Goal: Information Seeking & Learning: Learn about a topic

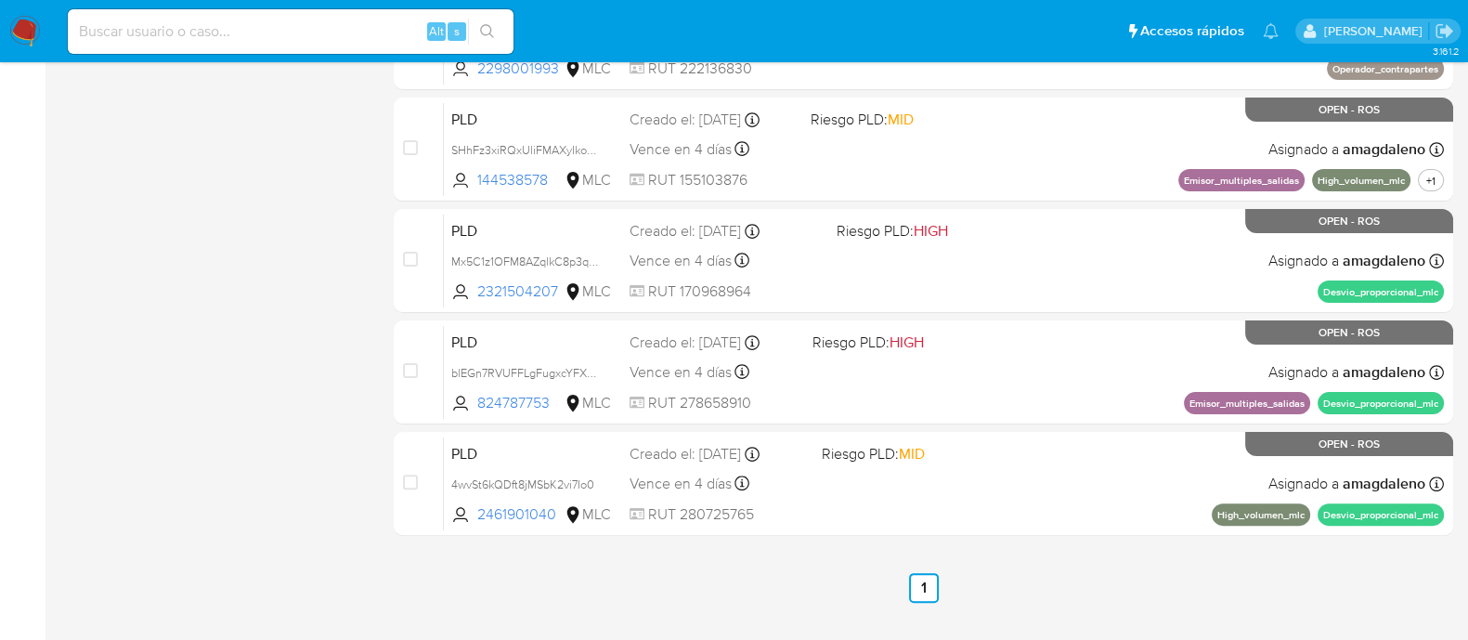
scroll to position [669, 0]
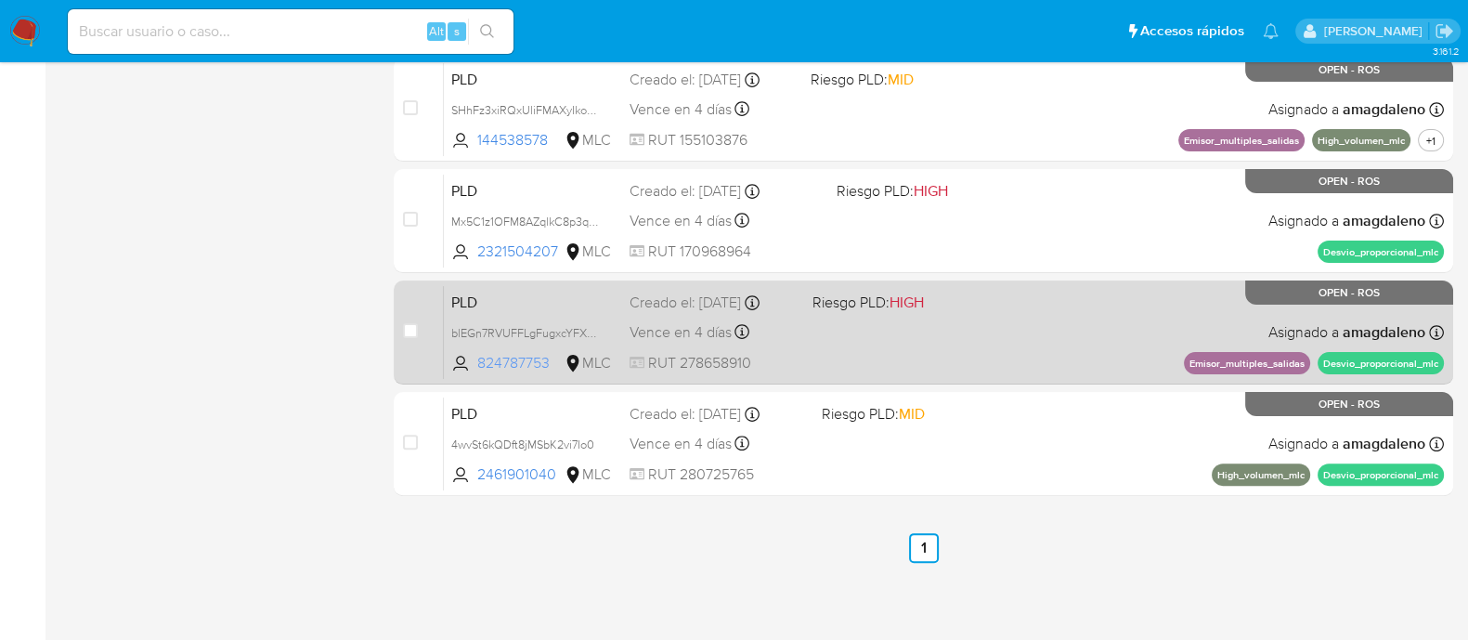
click at [517, 359] on span "824787753" at bounding box center [519, 363] width 84 height 20
click at [516, 329] on span "blEGn7RVUFFLgFugxcYFXye1" at bounding box center [526, 331] width 151 height 20
click at [1020, 359] on div "PLD blEGn7RVUFFLgFugxcYFXye1 824787753 MLC Riesgo PLD: HIGH Creado el: 12/07/20…" at bounding box center [944, 332] width 1000 height 94
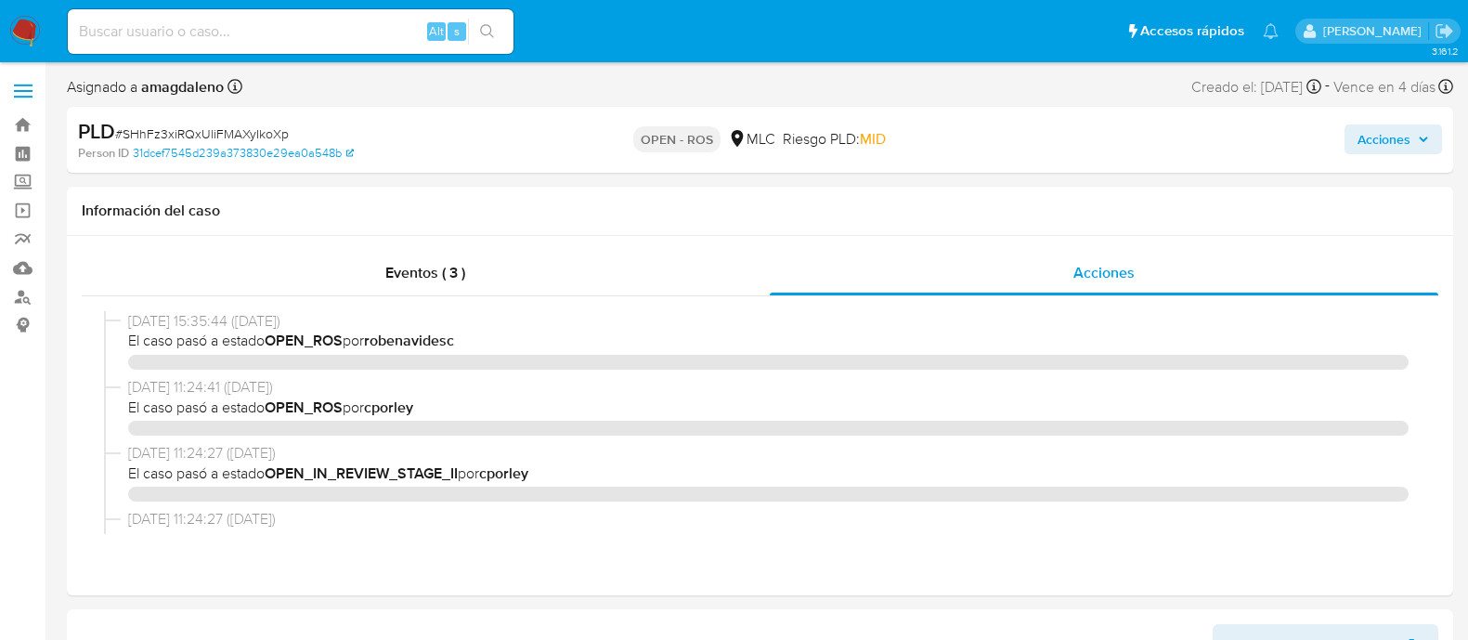
select select "10"
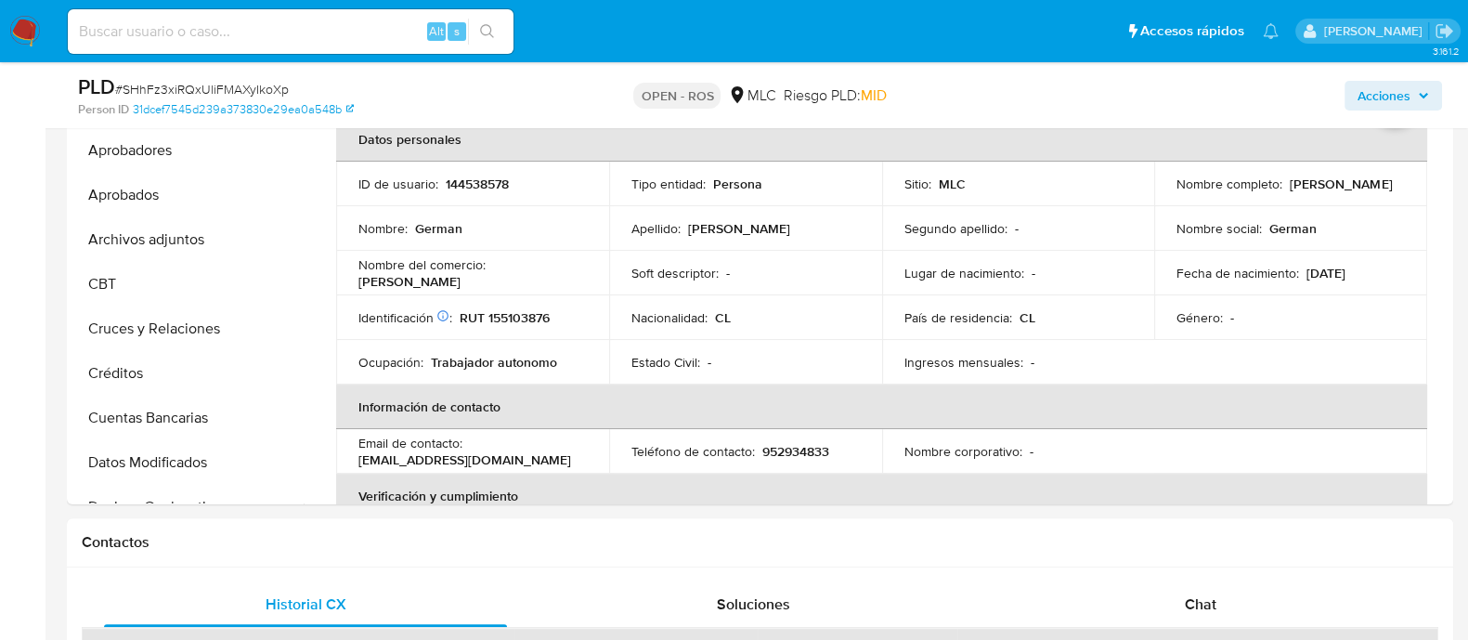
scroll to position [547, 0]
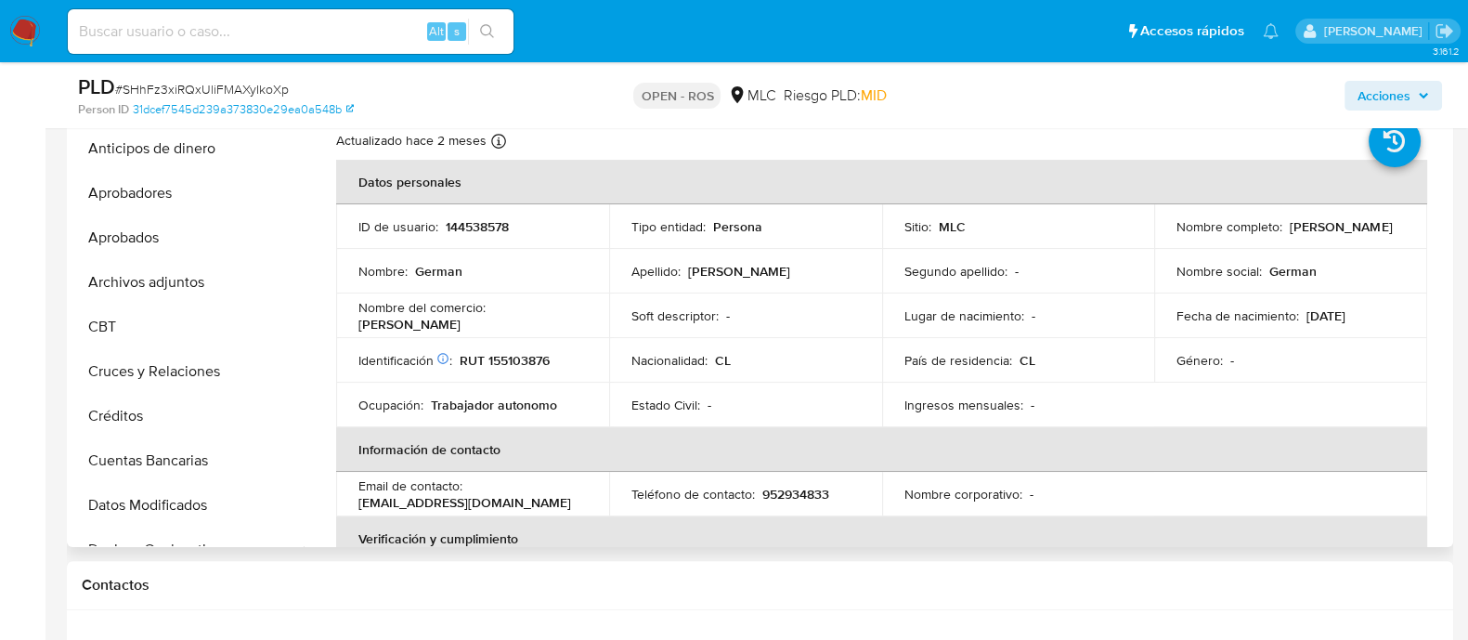
click at [520, 359] on p "RUT 155103876" at bounding box center [505, 360] width 90 height 17
copy p "155103876"
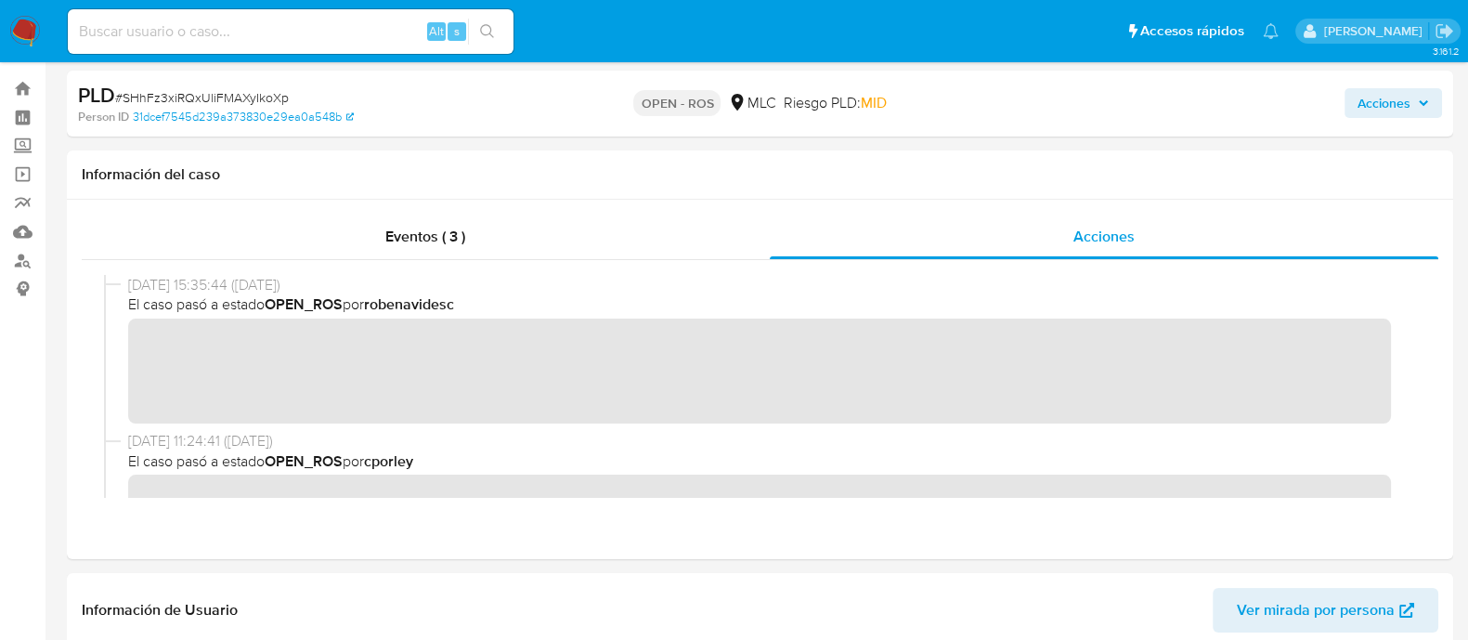
scroll to position [0, 0]
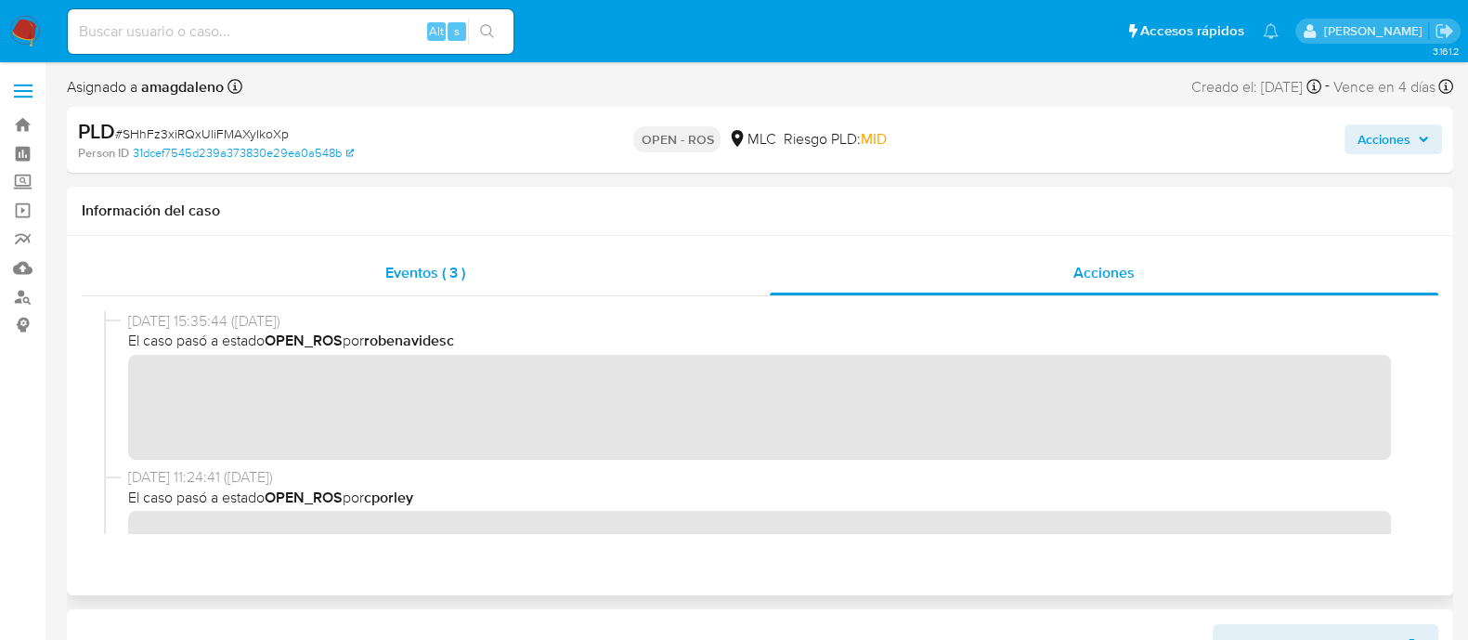
click at [483, 279] on div "Eventos ( 3 )" at bounding box center [426, 273] width 688 height 45
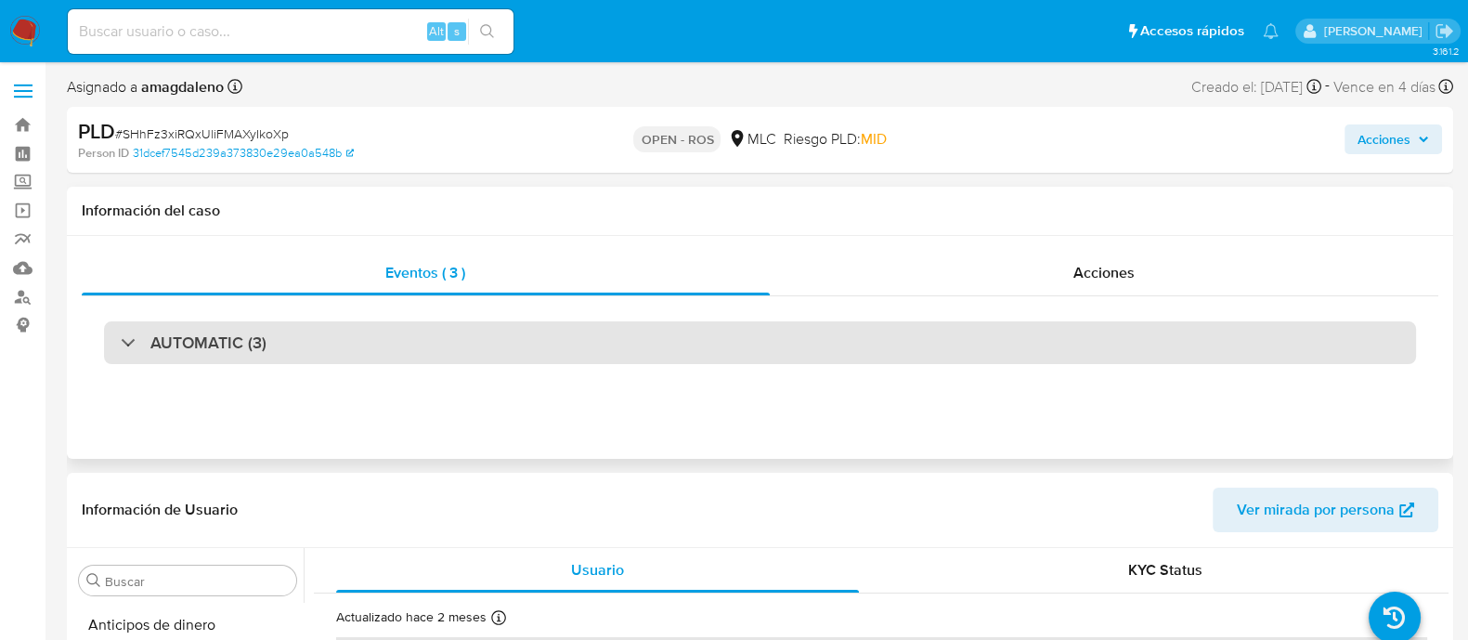
click at [460, 333] on div "AUTOMATIC (3)" at bounding box center [760, 342] width 1312 height 43
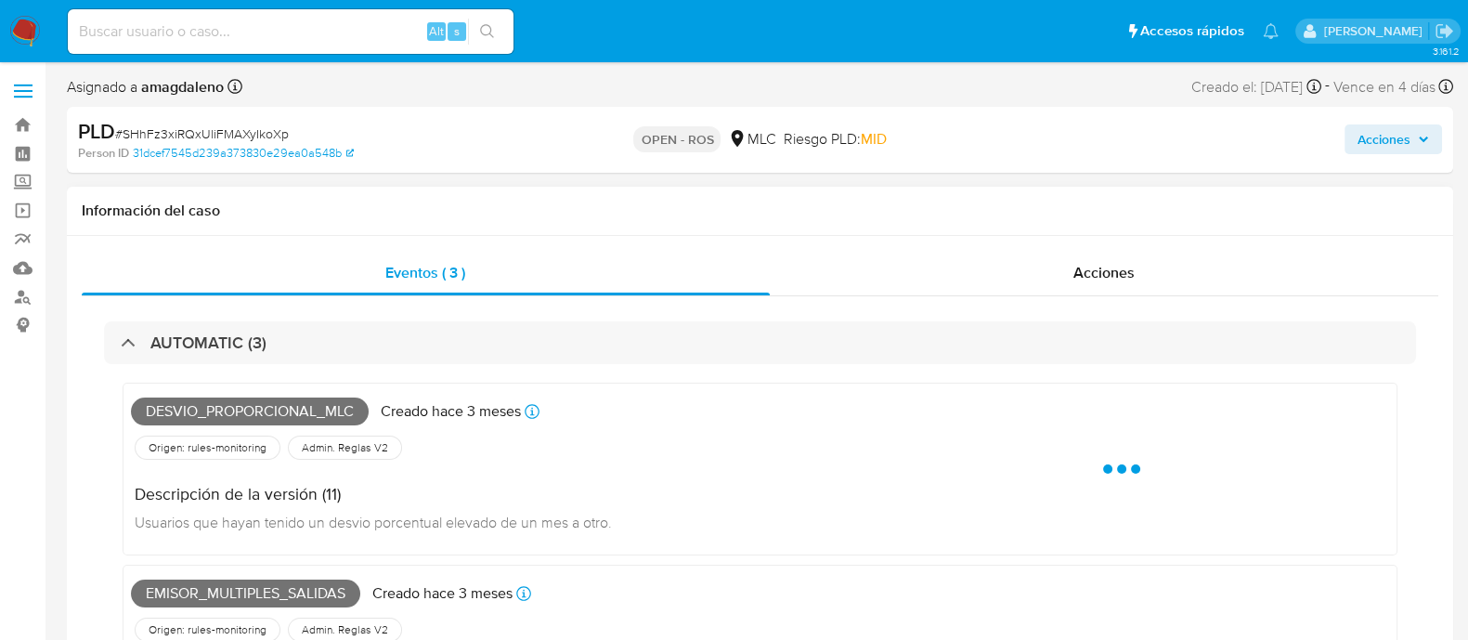
click at [314, 390] on div "Desvio_proporcional_mlc Creado hace 3 meses Creado: 12/07/2025 16:07:49 Origen:…" at bounding box center [760, 469] width 1275 height 173
click at [267, 408] on span "Desvio_proporcional_mlc" at bounding box center [250, 412] width 238 height 28
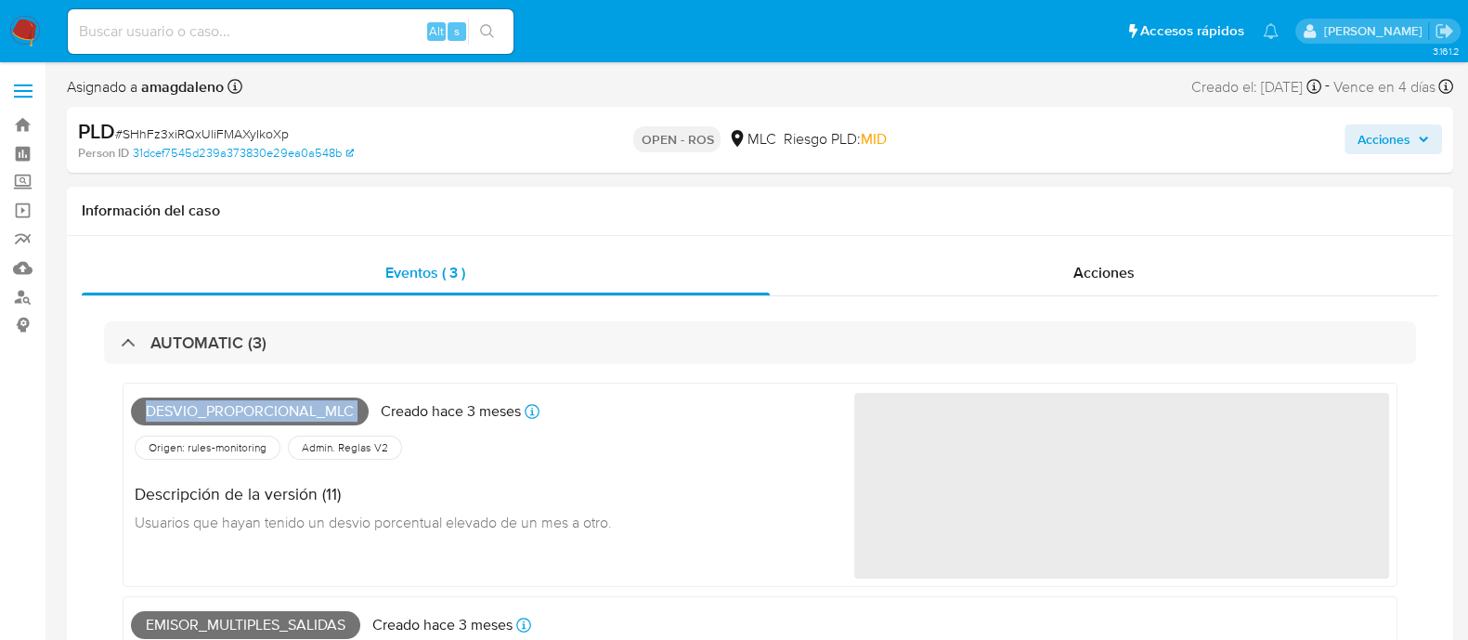
click at [267, 408] on span "Desvio_proporcional_mlc" at bounding box center [250, 412] width 238 height 28
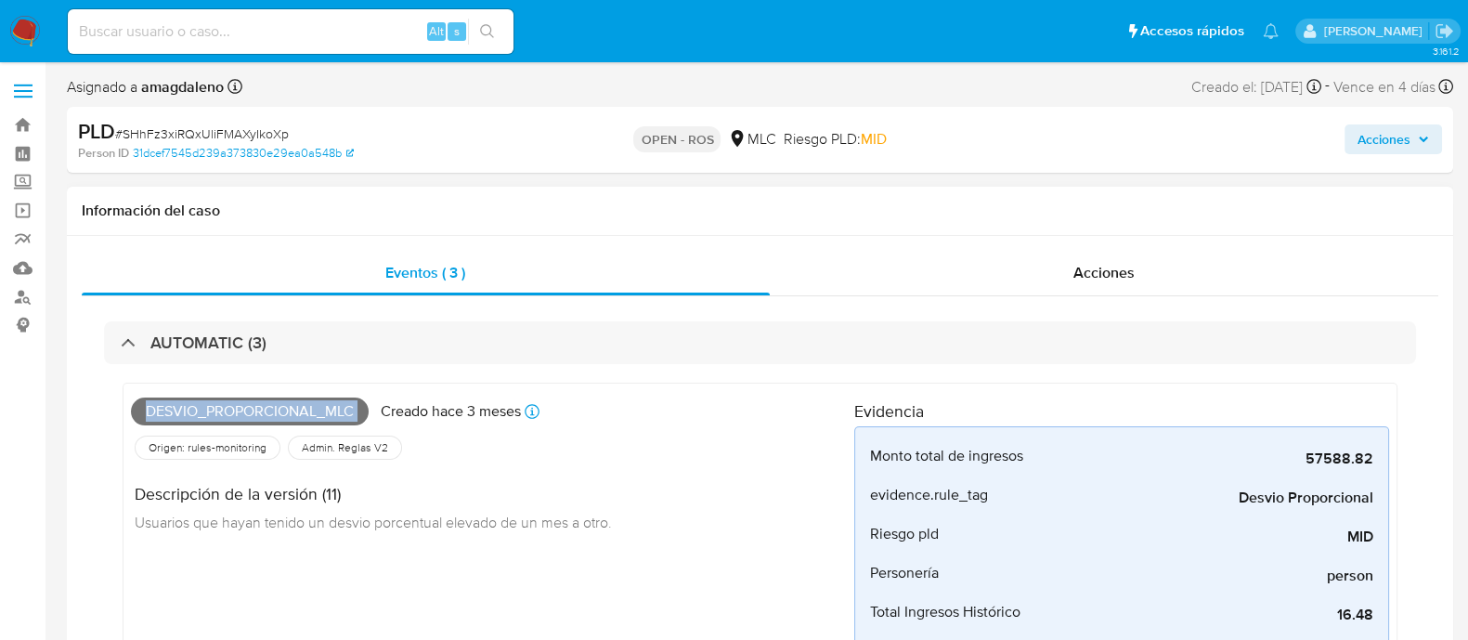
copy span "Desvio_proporcional_mlc"
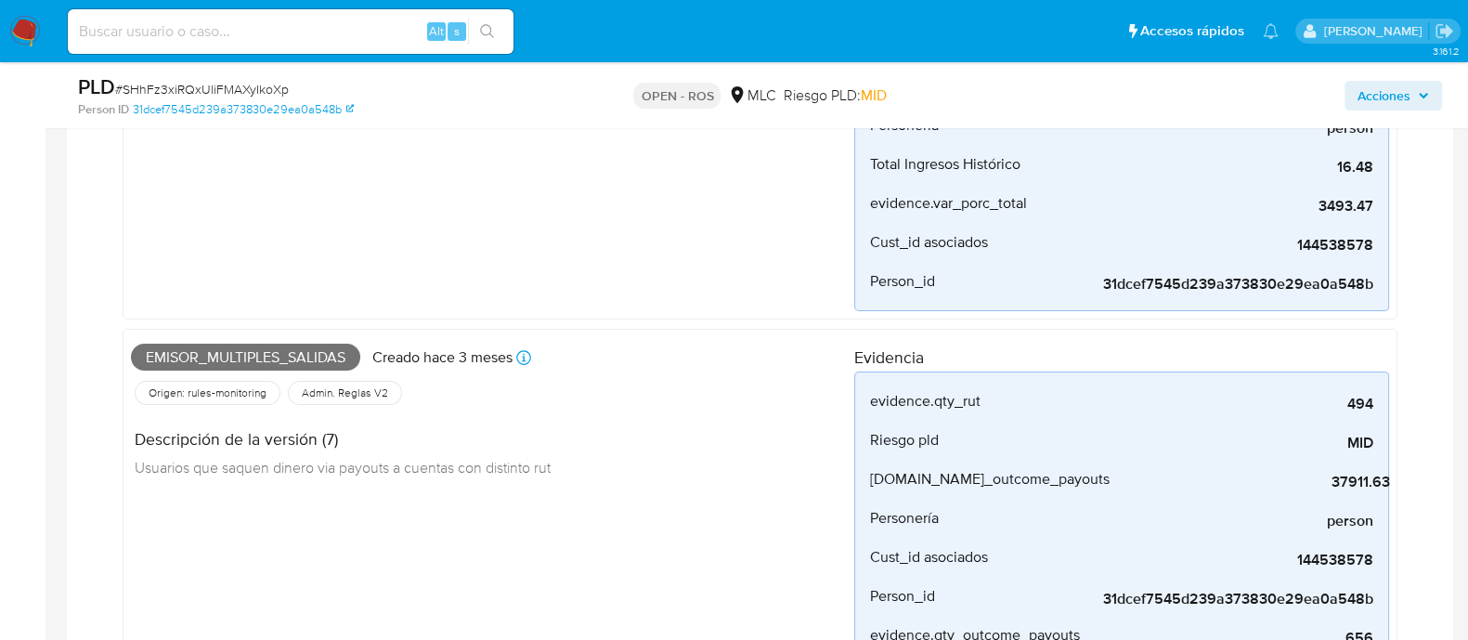
scroll to position [404, 0]
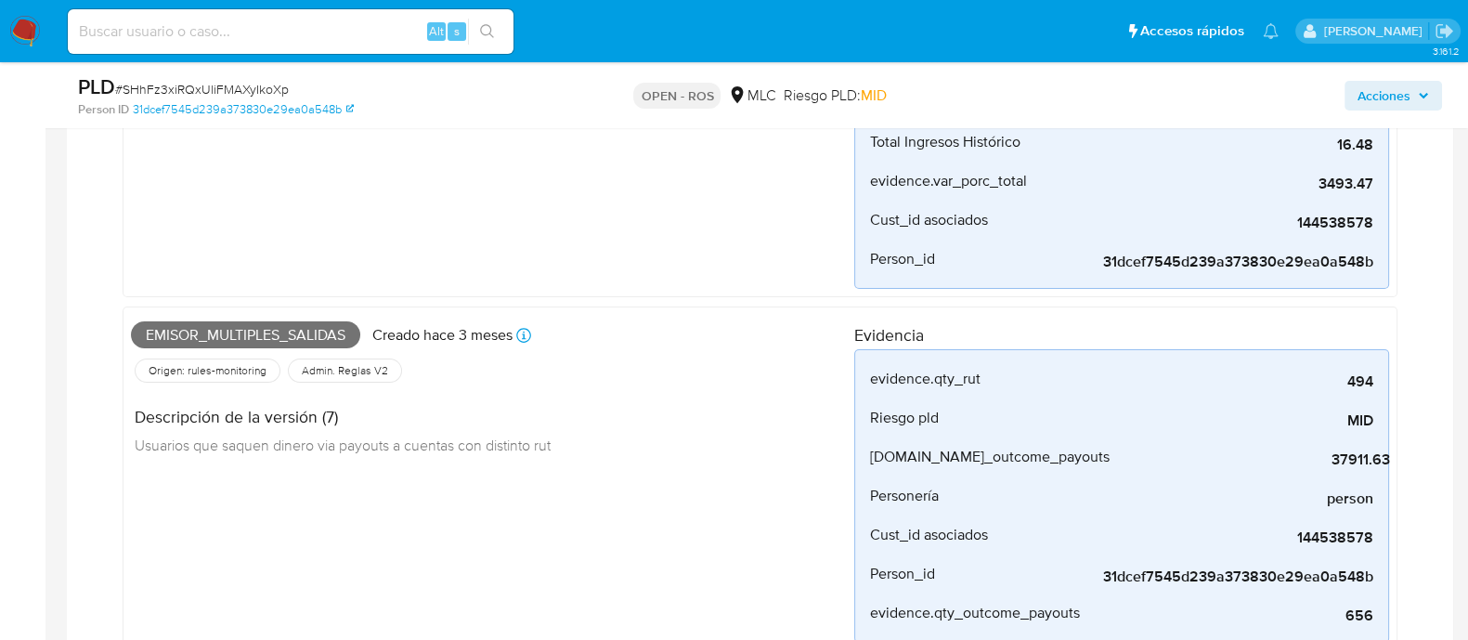
click at [233, 332] on span "Emisor_multiples_salidas" at bounding box center [245, 335] width 229 height 28
copy span "Emisor_multiples_salidas"
click at [325, 324] on span "Emisor_multiples_salidas" at bounding box center [245, 335] width 229 height 28
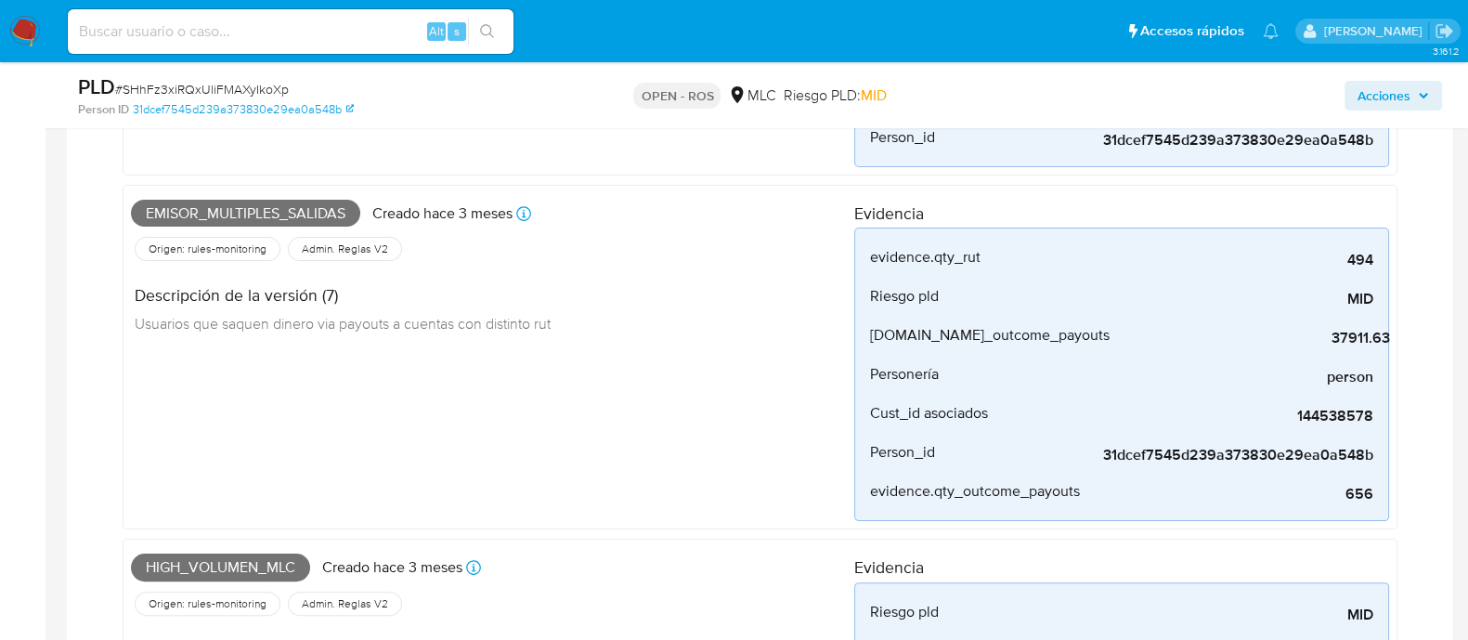
scroll to position [636, 0]
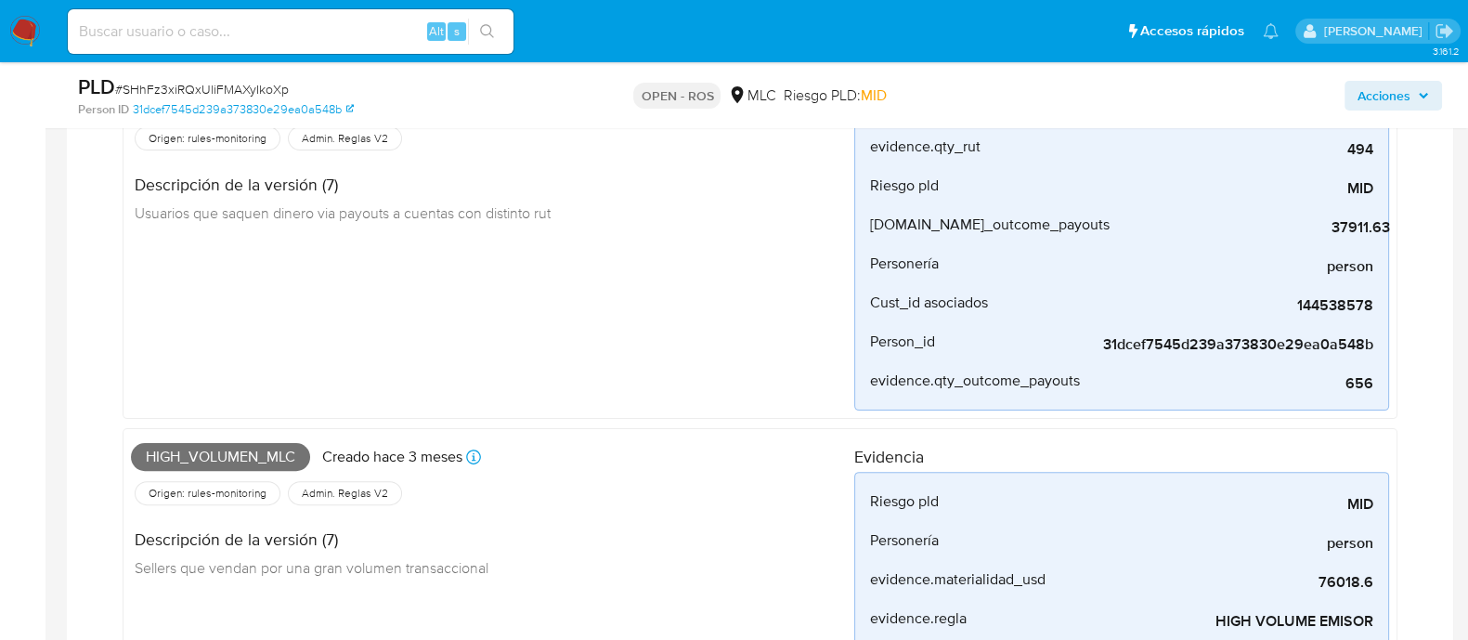
click at [222, 450] on span "High_volumen_mlc" at bounding box center [220, 457] width 179 height 28
copy span "High_volumen_mlc"
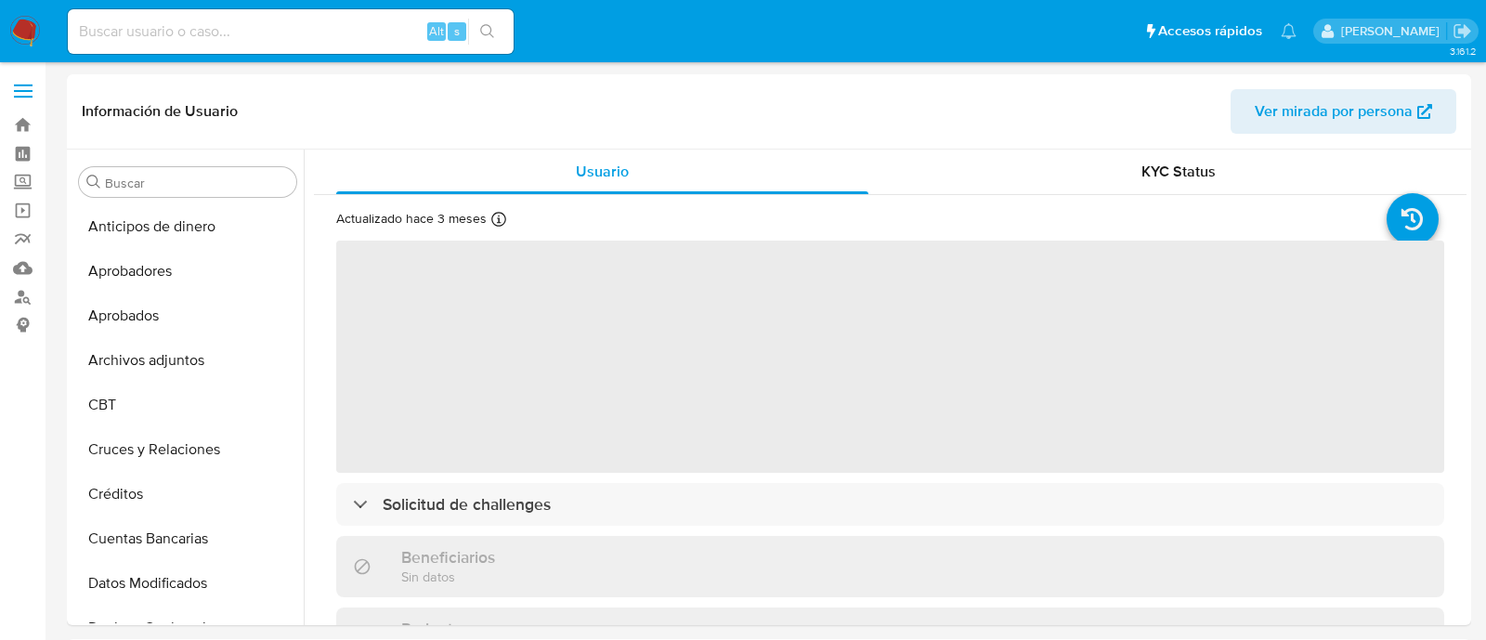
select select "10"
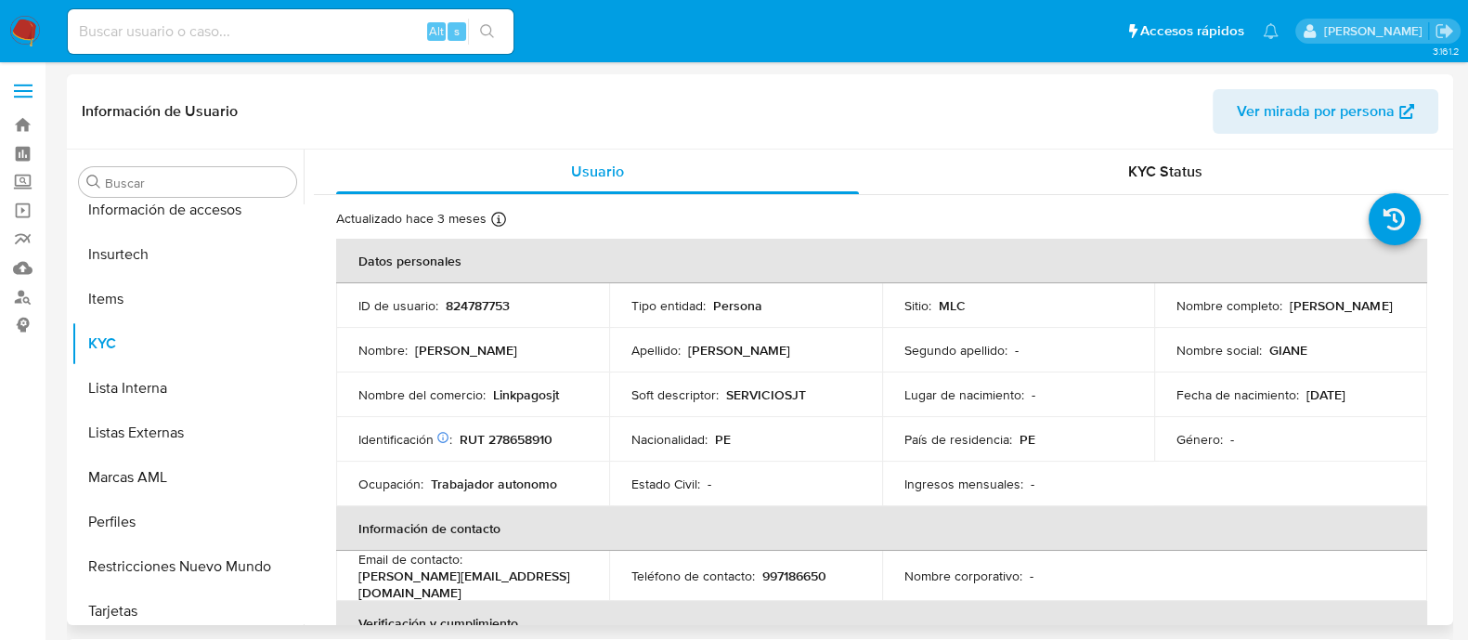
scroll to position [873, 0]
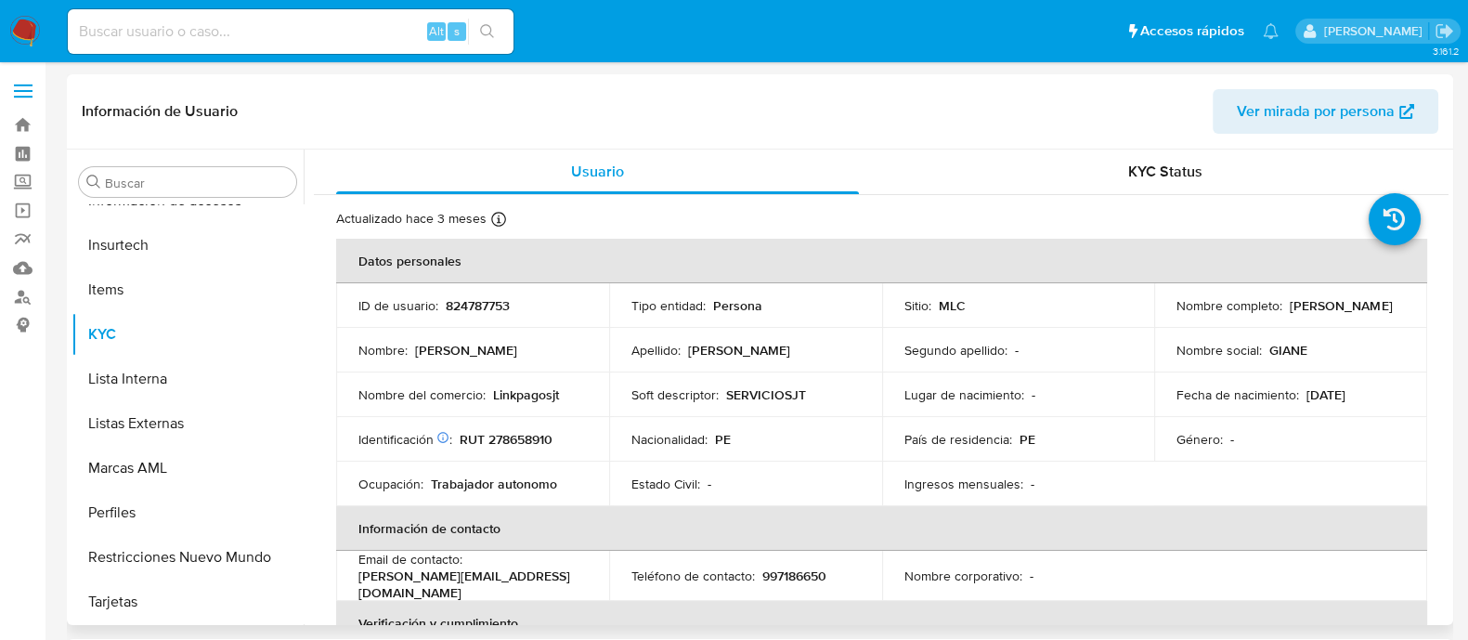
click at [469, 308] on p "824787753" at bounding box center [478, 305] width 64 height 17
copy p "824787753"
click at [520, 441] on p "RUT 278658910" at bounding box center [506, 439] width 93 height 17
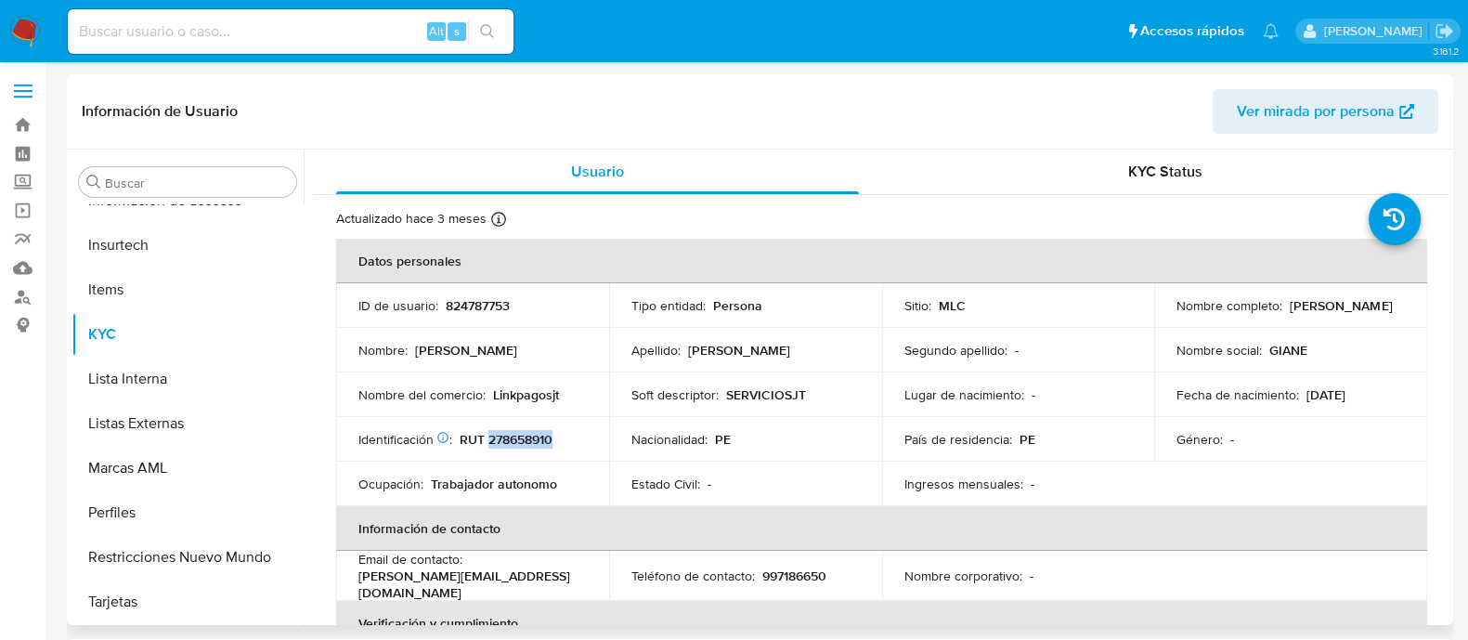
copy p "278658910"
click at [477, 299] on p "824787753" at bounding box center [478, 305] width 64 height 17
click at [516, 438] on p "RUT 278658910" at bounding box center [506, 439] width 93 height 17
click at [464, 306] on p "824787753" at bounding box center [478, 305] width 64 height 17
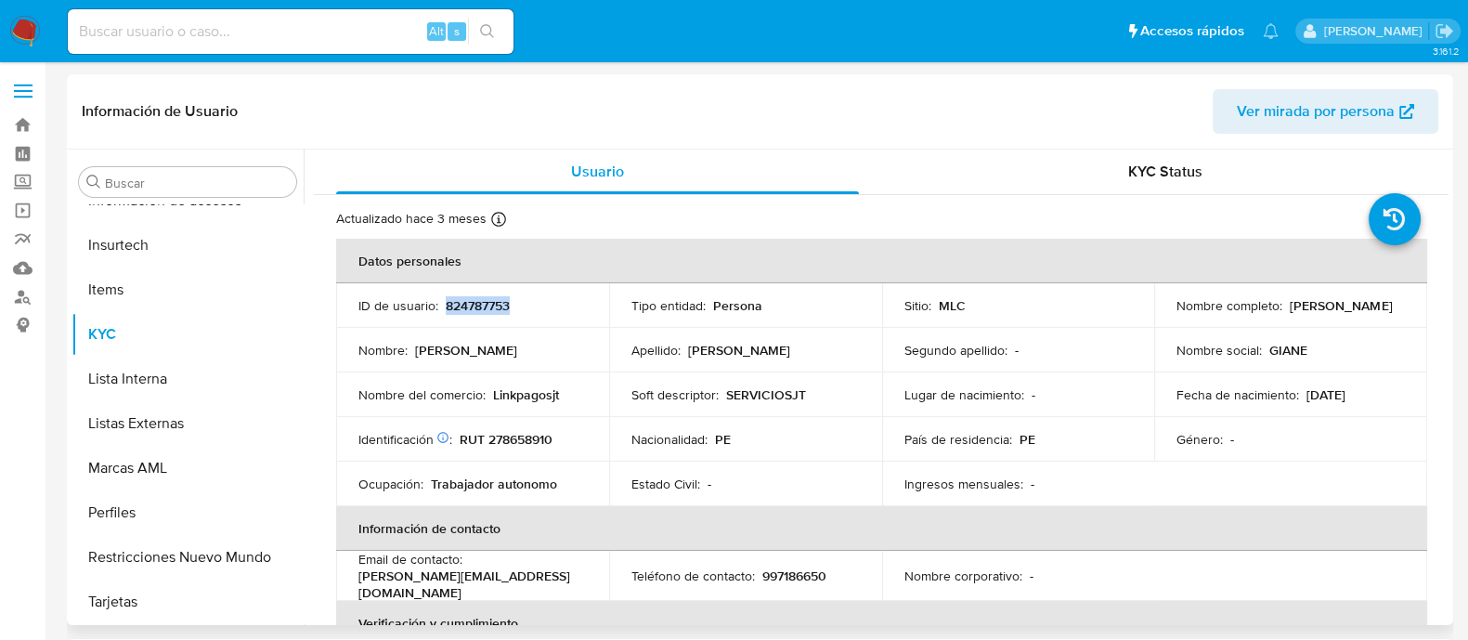
click at [464, 306] on p "824787753" at bounding box center [478, 305] width 64 height 17
copy p "824787753"
drag, startPoint x: 1175, startPoint y: 317, endPoint x: 1370, endPoint y: 320, distance: 195.1
click at [1370, 314] on div "Nombre completo : Gianella Solanch Jave Tavara" at bounding box center [1291, 305] width 228 height 17
copy p "Gianella Solanch Jave Tavara"
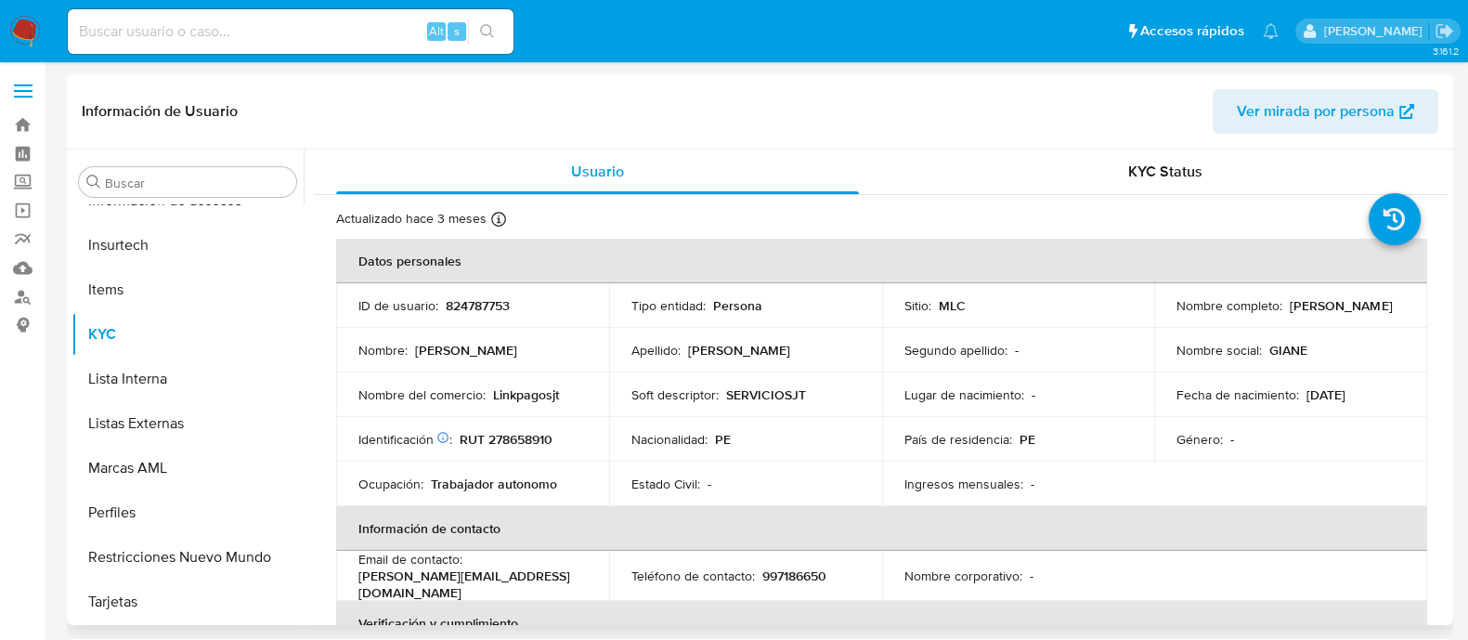
click at [535, 424] on td "Identificación Nº de serie: 603303796 : RUT 278658910" at bounding box center [472, 439] width 273 height 45
click at [528, 434] on p "RUT 278658910" at bounding box center [506, 439] width 93 height 17
click at [530, 442] on p "RUT 278658910" at bounding box center [506, 439] width 93 height 17
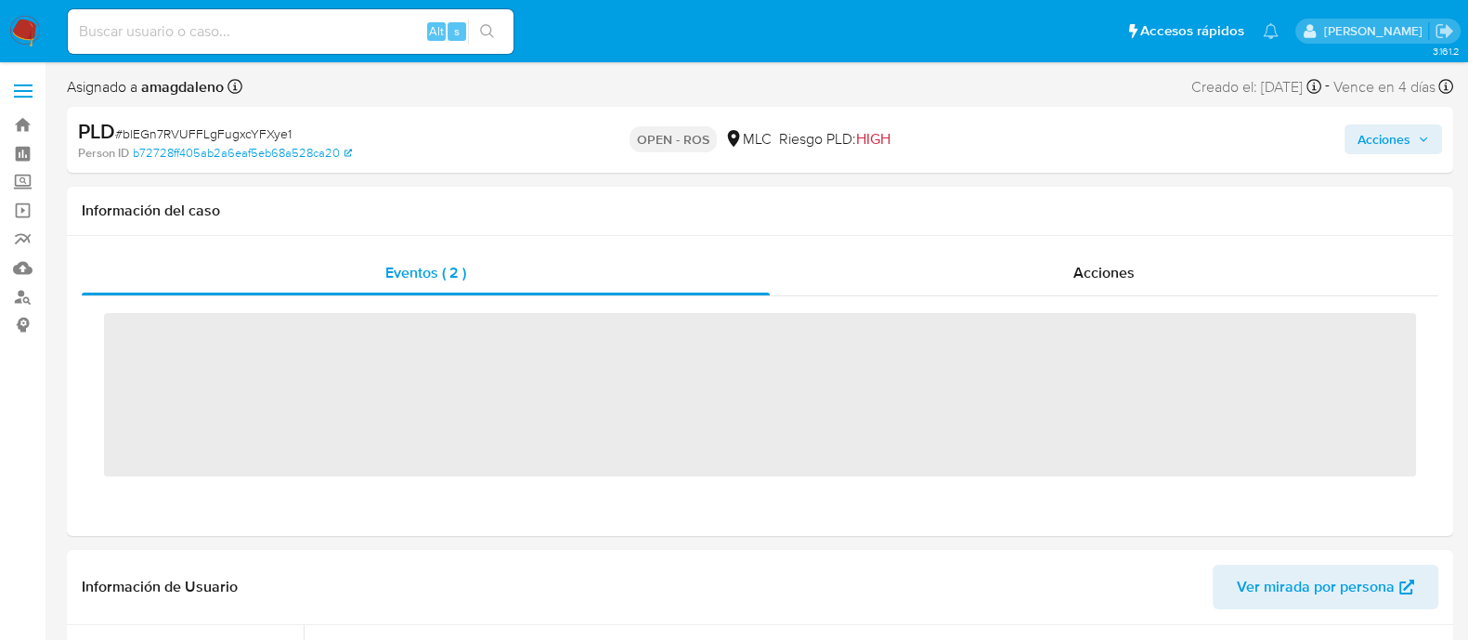
scroll to position [873, 0]
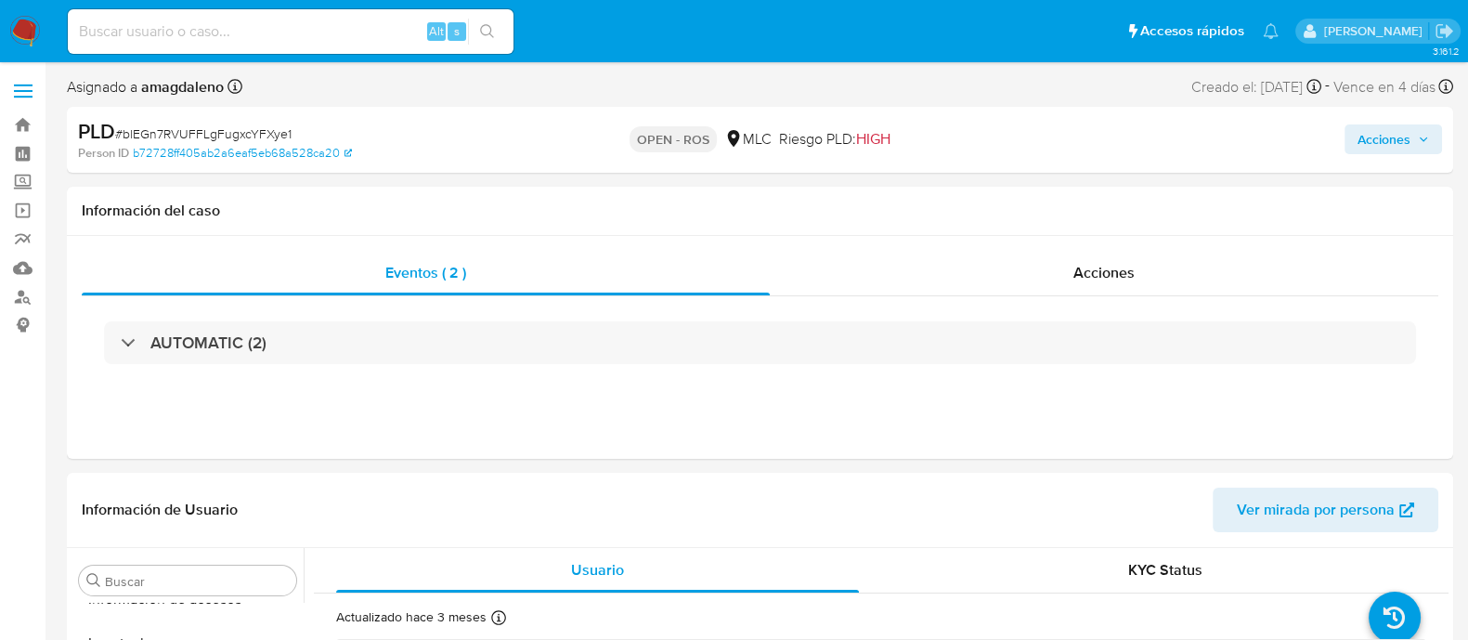
select select "10"
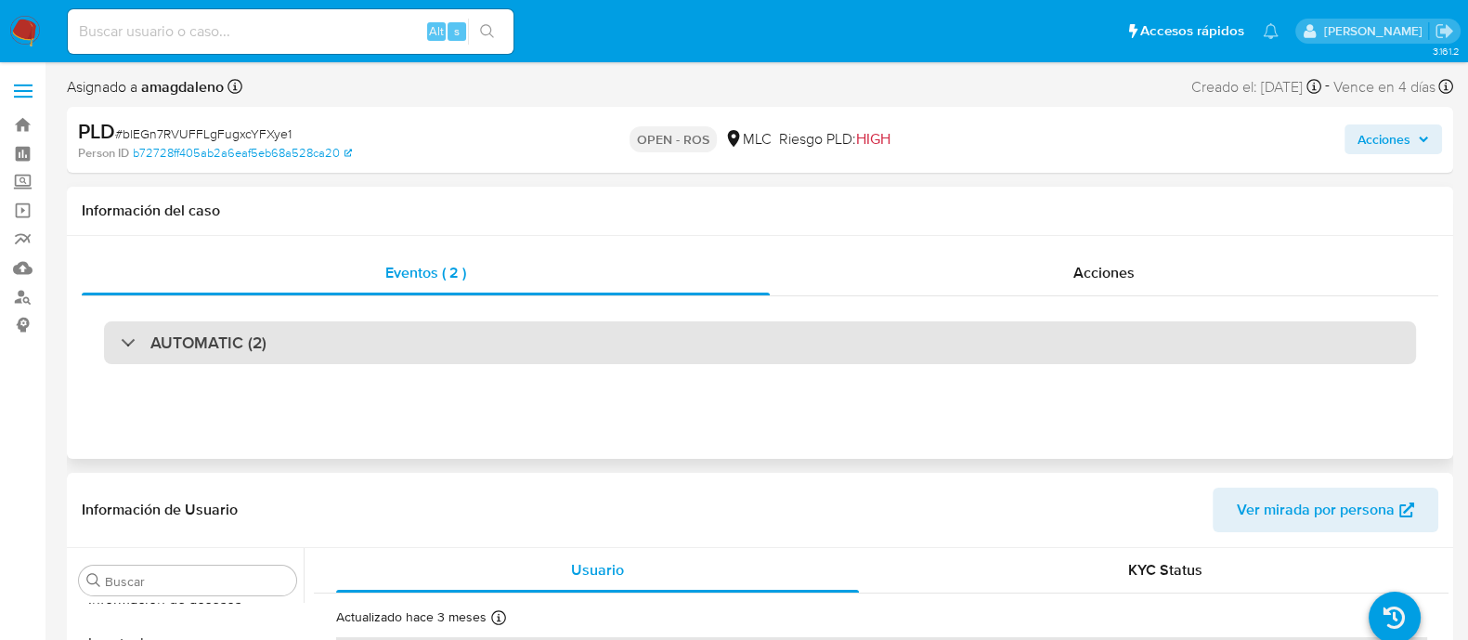
click at [535, 343] on div "AUTOMATIC (2)" at bounding box center [760, 342] width 1312 height 43
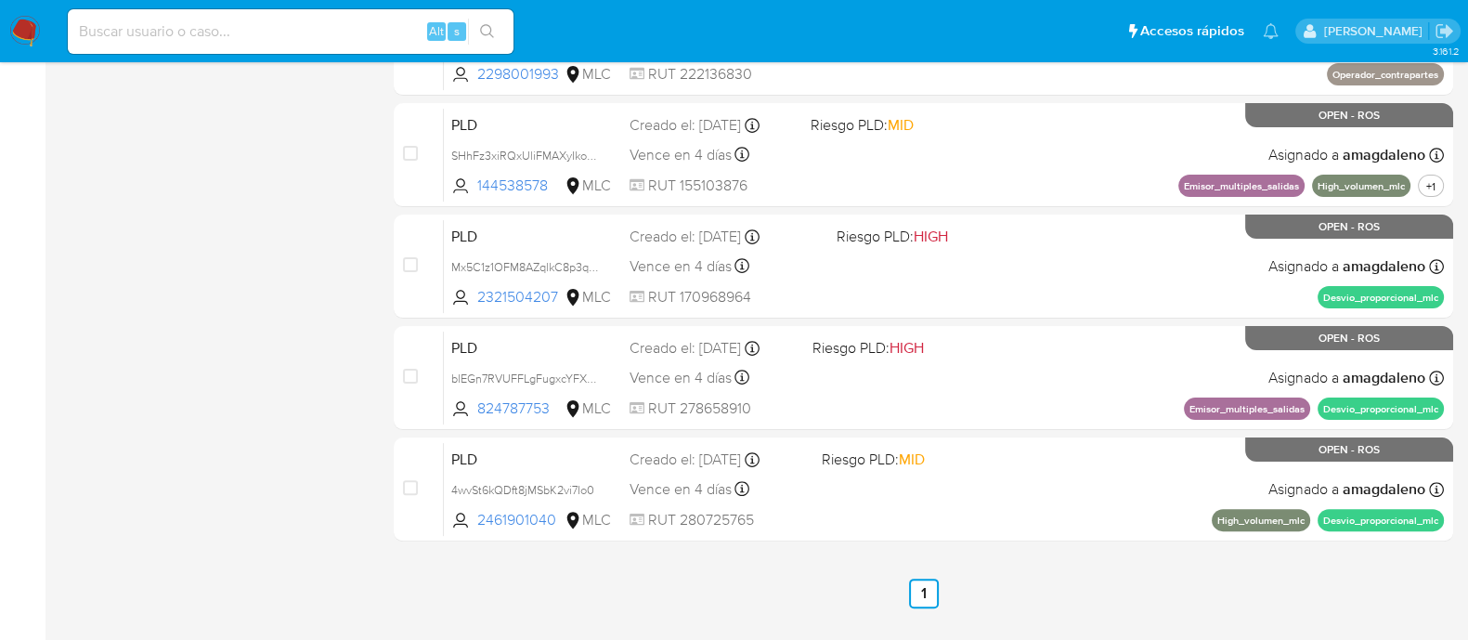
scroll to position [669, 0]
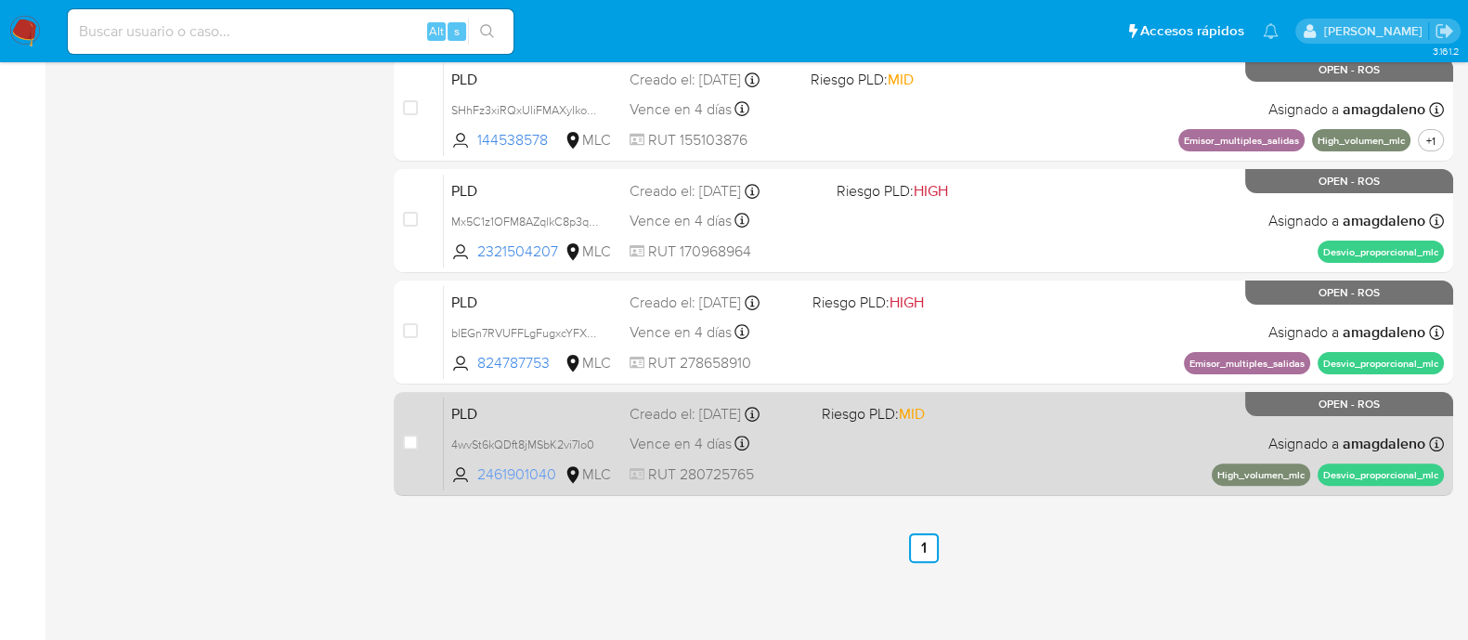
click at [514, 469] on span "2461901040" at bounding box center [519, 474] width 84 height 20
click at [489, 441] on span "4wvSt6kQDft8jMSbK2vi7Io0" at bounding box center [522, 443] width 143 height 20
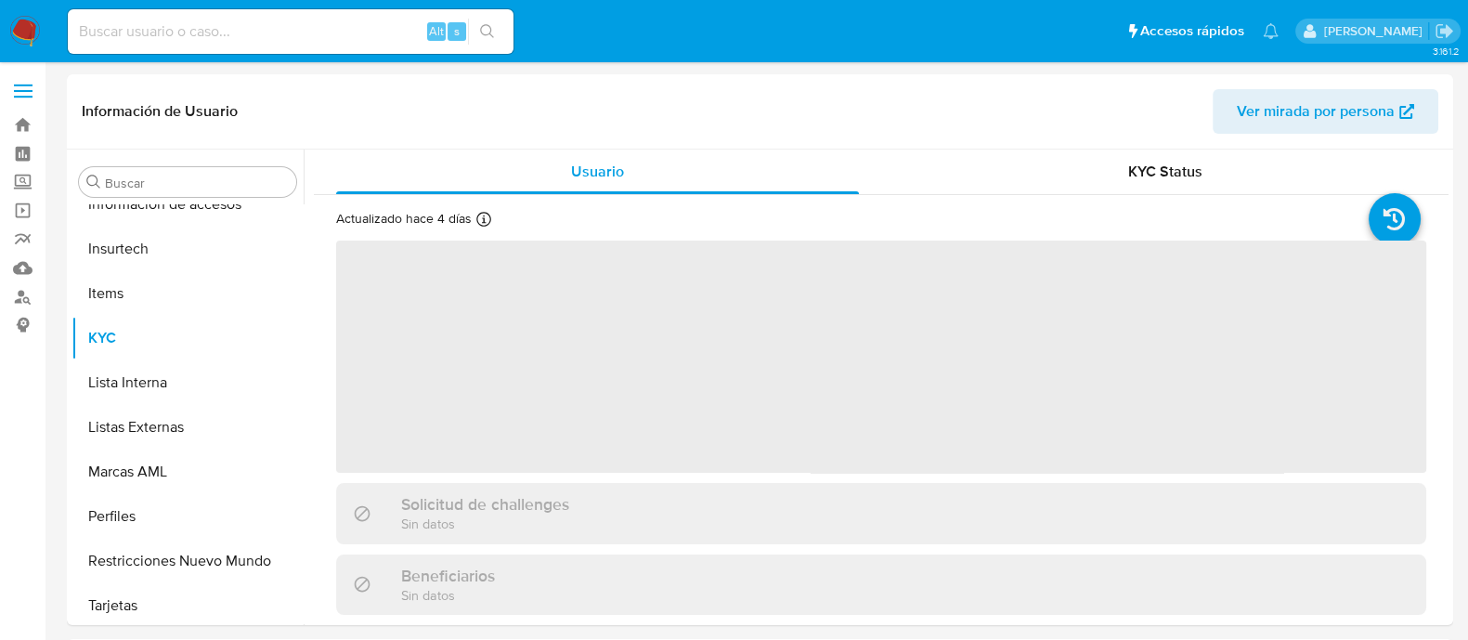
scroll to position [873, 0]
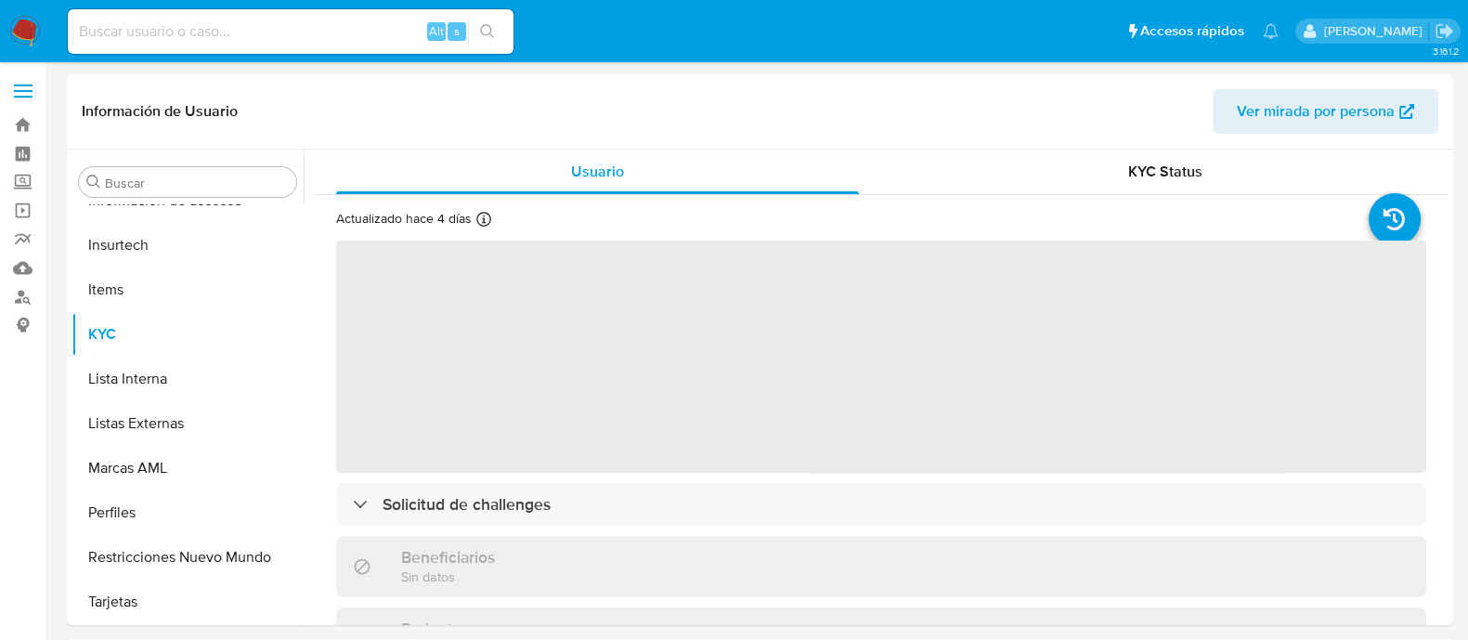
select select "10"
